Goal: Information Seeking & Learning: Find specific fact

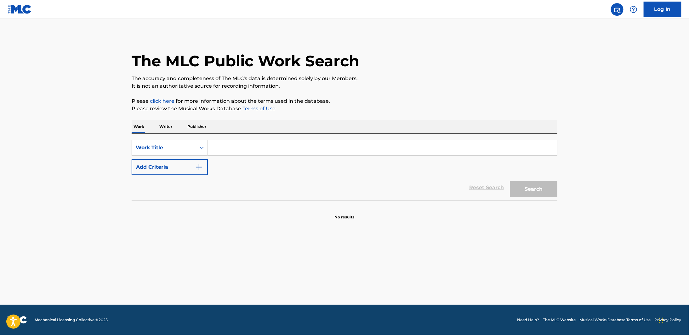
click at [238, 149] on input "Search Form" at bounding box center [382, 147] width 349 height 15
type input "canal st."
drag, startPoint x: 196, startPoint y: 165, endPoint x: 135, endPoint y: 84, distance: 101.5
click at [196, 165] on img "Search Form" at bounding box center [199, 168] width 8 height 8
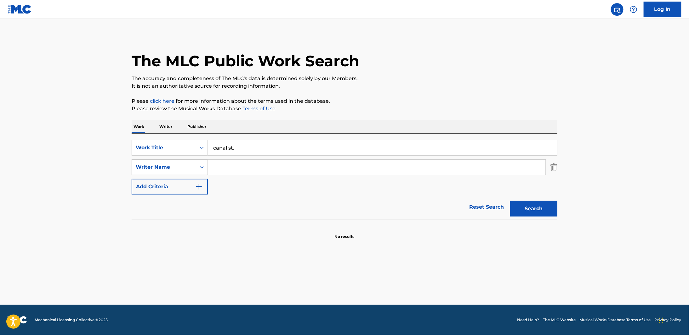
click at [291, 165] on input "Search Form" at bounding box center [376, 167] width 337 height 15
type input "[PERSON_NAME]"
click at [510, 201] on button "Search" at bounding box center [533, 209] width 47 height 16
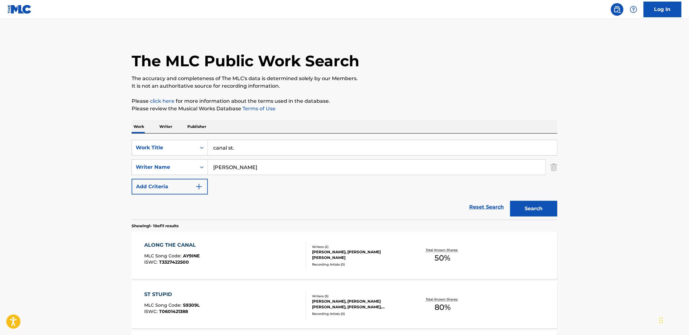
click at [271, 149] on input "canal st." at bounding box center [382, 147] width 349 height 15
type input "canal"
click at [510, 201] on button "Search" at bounding box center [533, 209] width 47 height 16
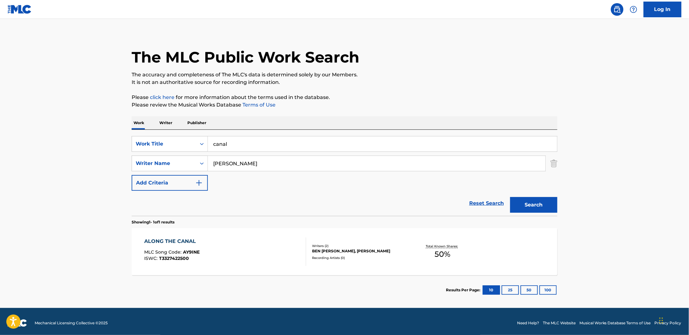
scroll to position [7, 0]
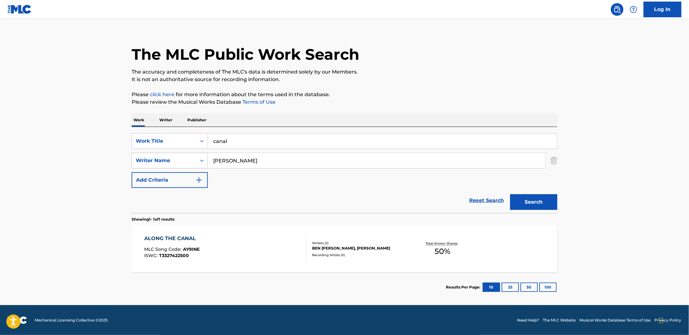
click at [164, 156] on div "SearchWithCriteriadd08023e-e914-4b99-b389-867dce8e446a Writer Name [PERSON_NAME]" at bounding box center [344, 161] width 425 height 16
type input "[PERSON_NAME]"
click at [510, 194] on button "Search" at bounding box center [533, 202] width 47 height 16
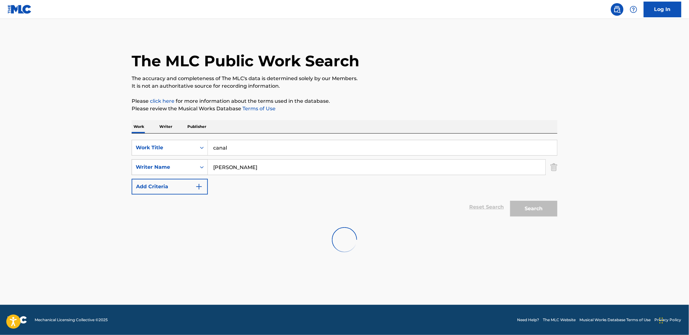
scroll to position [0, 0]
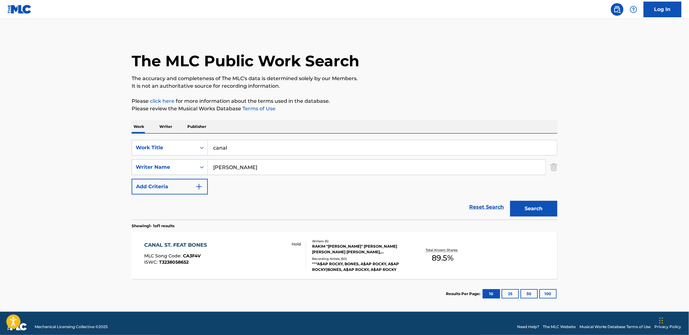
click at [358, 248] on div "RAKIM "[PERSON_NAME]" [PERSON_NAME] [PERSON_NAME] [PERSON_NAME], [PERSON_NAME],…" at bounding box center [359, 249] width 95 height 11
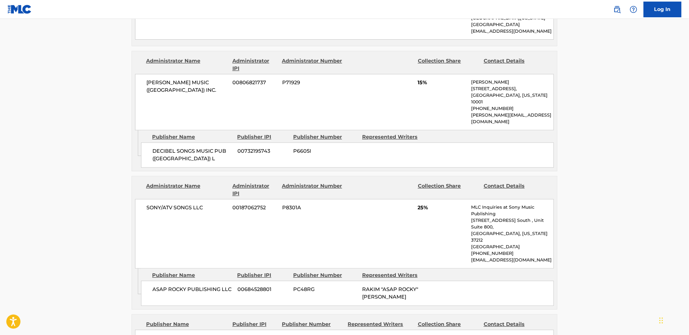
scroll to position [556, 0]
